Goal: Task Accomplishment & Management: Manage account settings

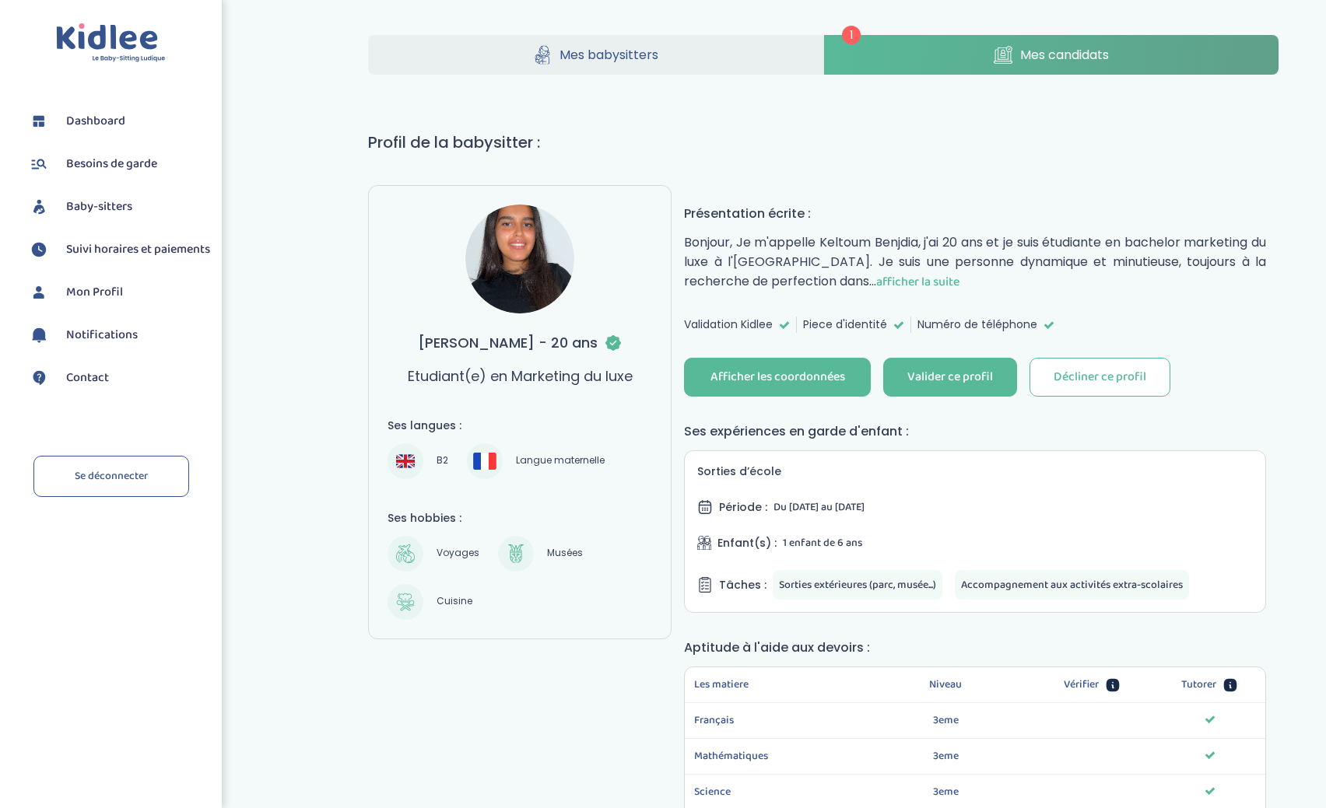
click at [1052, 58] on span "Mes candidats" at bounding box center [1064, 54] width 89 height 19
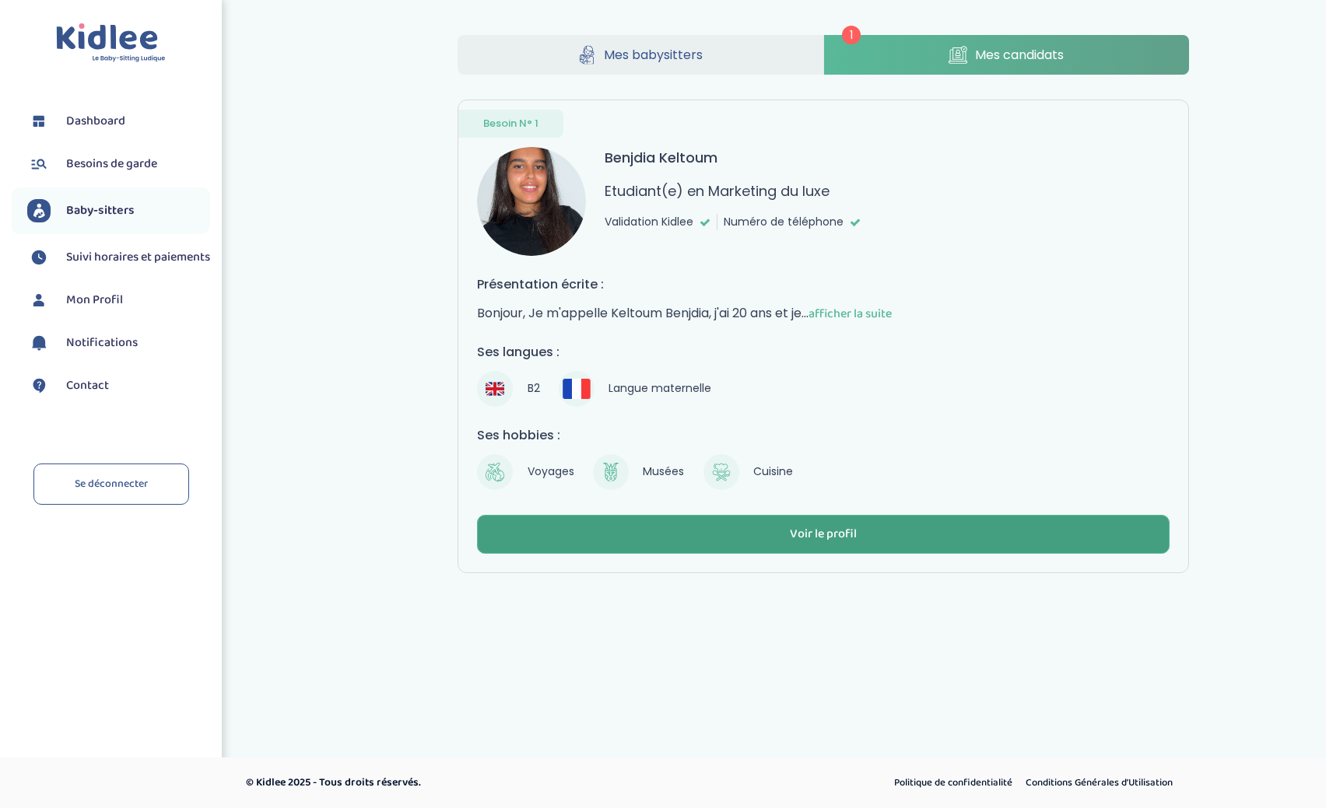
click at [804, 529] on div "Voir le profil" at bounding box center [823, 535] width 67 height 18
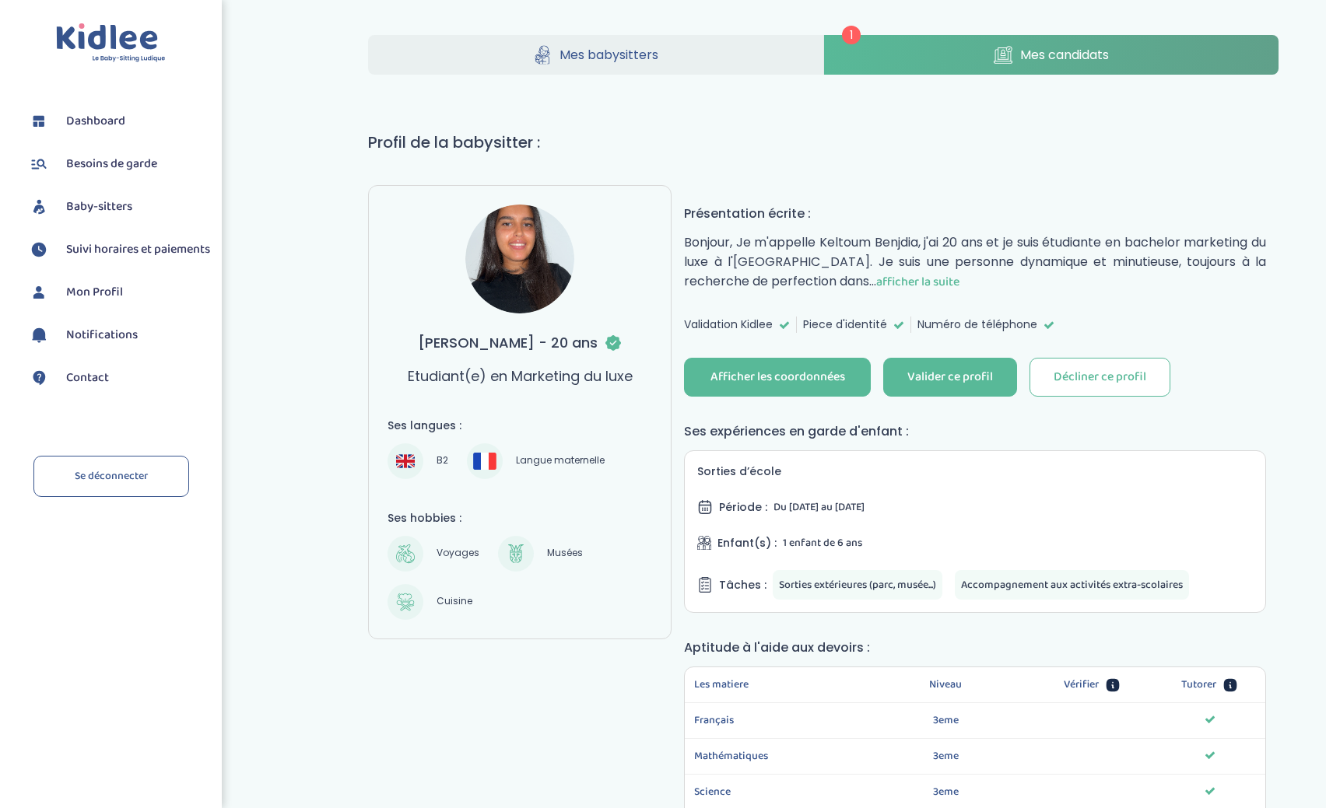
click at [959, 286] on span "afficher la suite" at bounding box center [917, 281] width 83 height 19
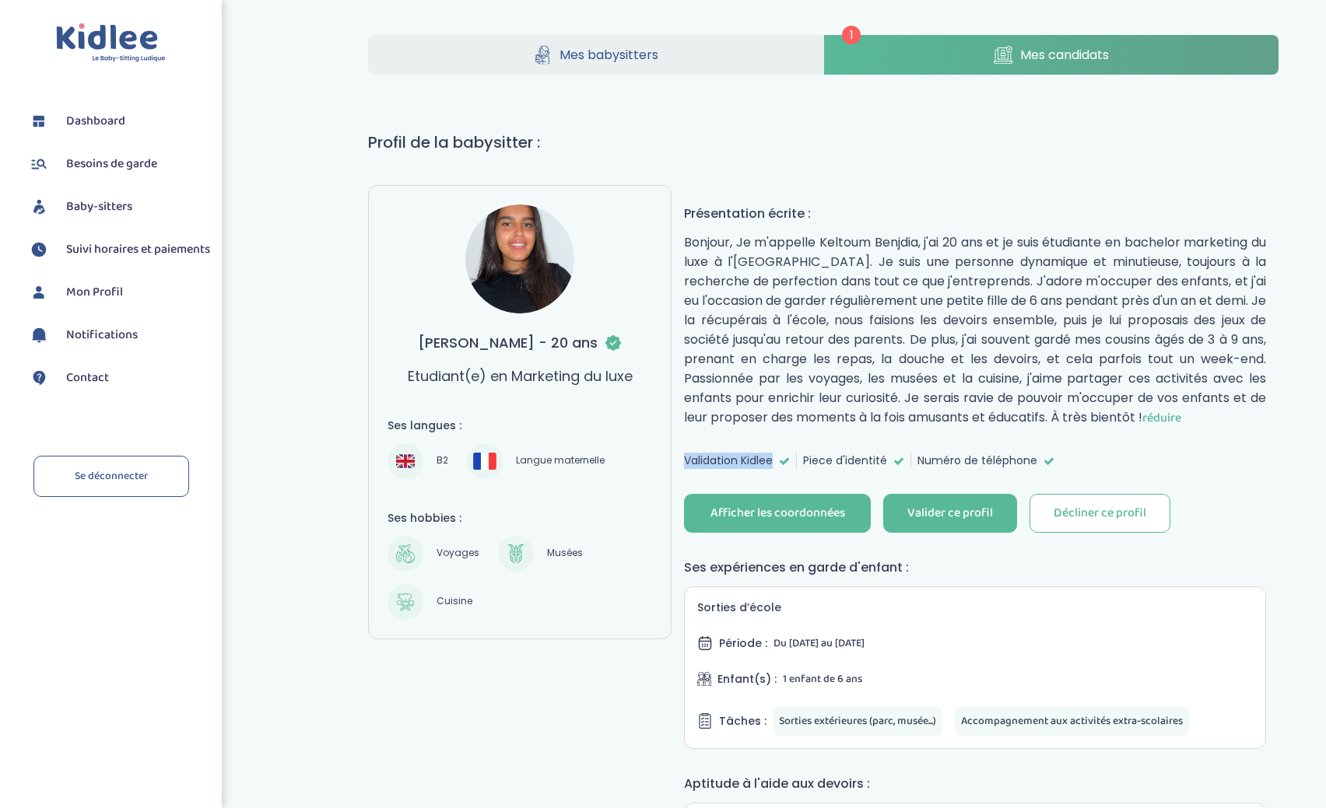
drag, startPoint x: 685, startPoint y: 461, endPoint x: 788, endPoint y: 461, distance: 103.5
click at [788, 461] on div "Validation Kidlee" at bounding box center [740, 461] width 113 height 16
click at [948, 514] on div "Valider ce profil" at bounding box center [950, 514] width 86 height 18
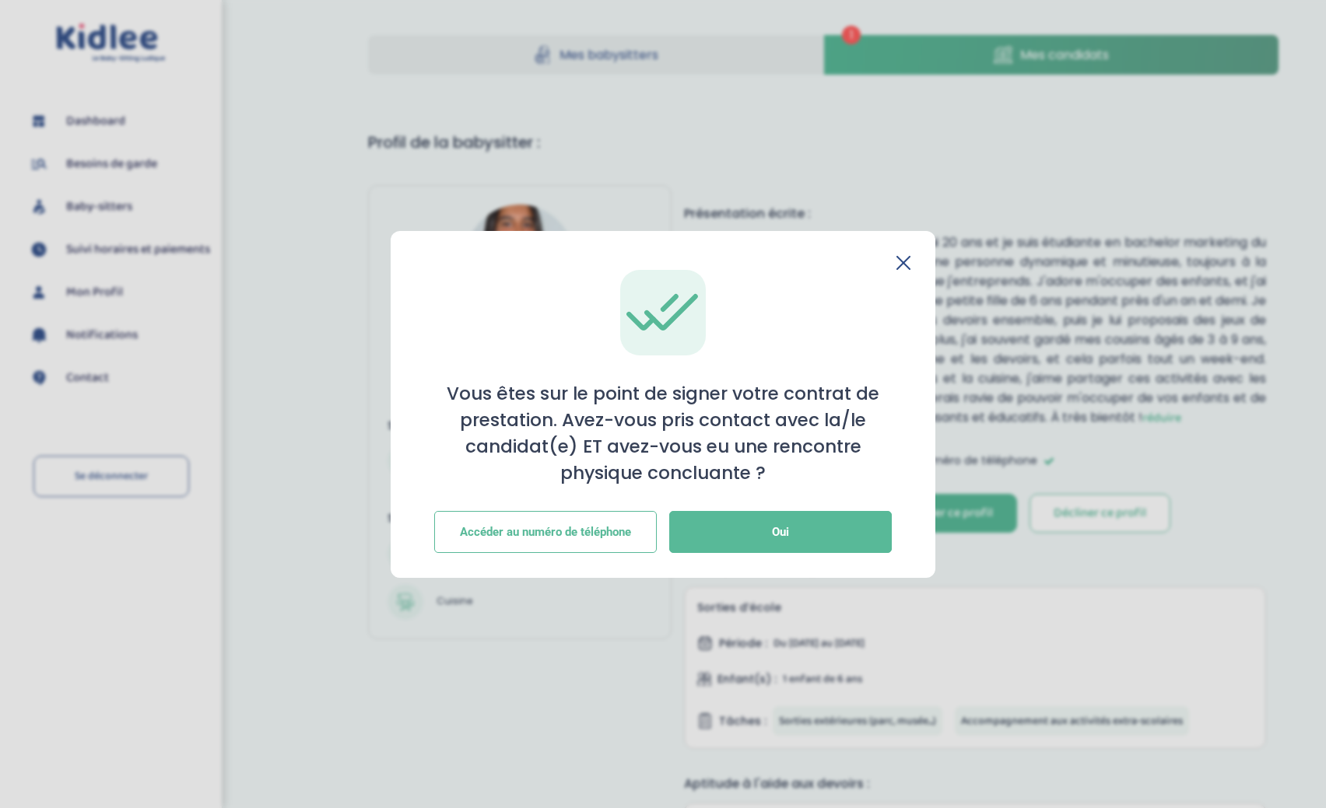
click at [902, 261] on icon at bounding box center [903, 263] width 12 height 12
